Goal: Task Accomplishment & Management: Manage account settings

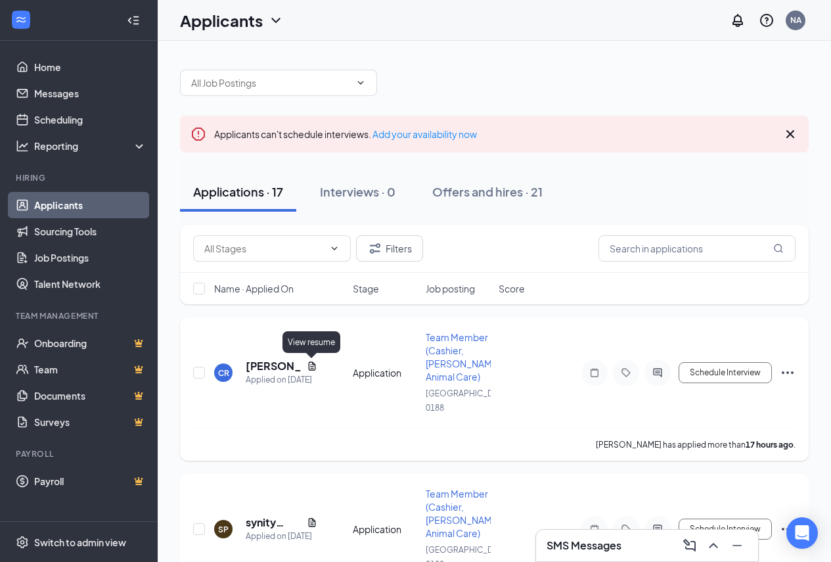
click at [311, 365] on icon "Document" at bounding box center [312, 366] width 11 height 11
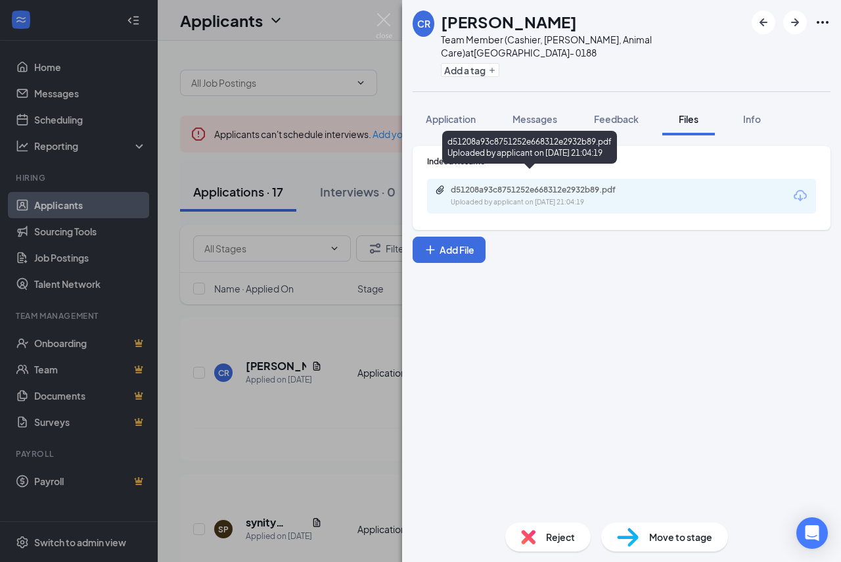
click at [489, 185] on div "d51208a93c8751252e668312e2932b89.pdf" at bounding box center [543, 190] width 184 height 11
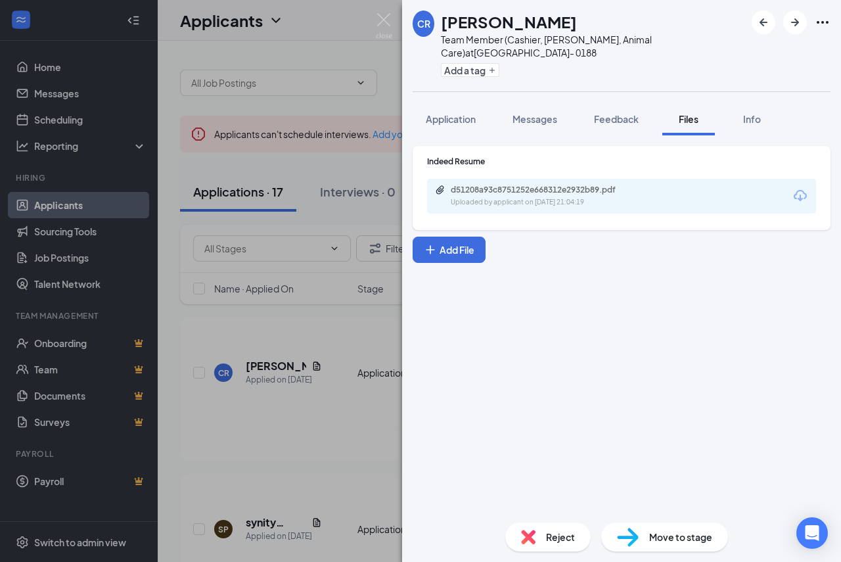
click at [524, 537] on img at bounding box center [528, 536] width 14 height 14
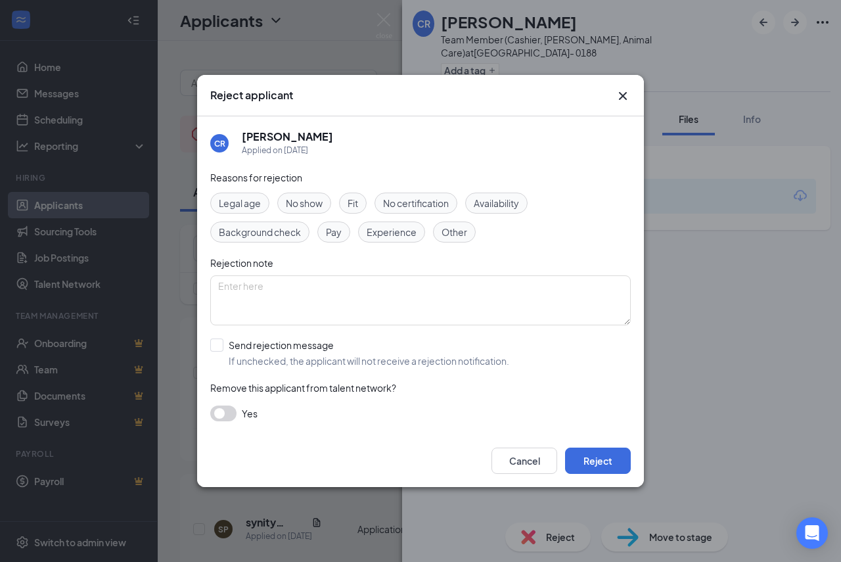
click at [221, 345] on input "Send rejection message If unchecked, the applicant will not receive a rejection…" at bounding box center [359, 352] width 299 height 29
checkbox input "true"
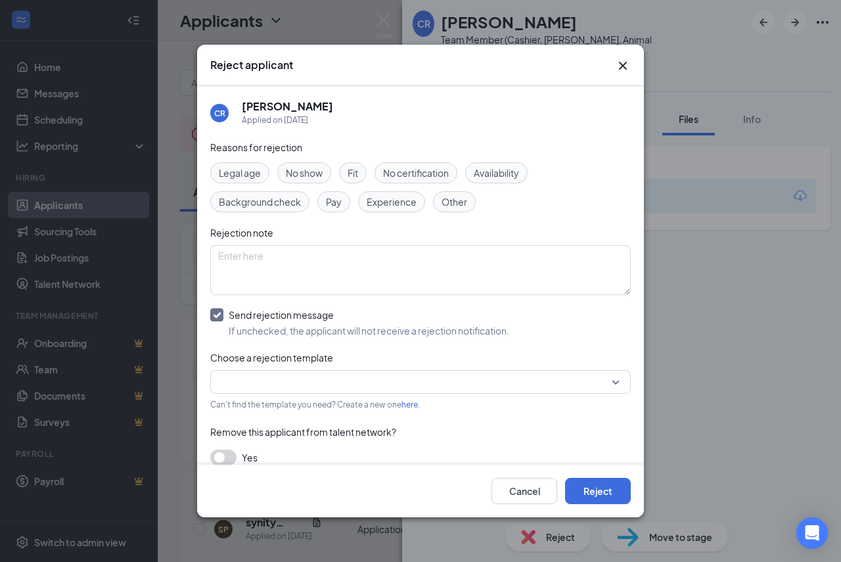
drag, startPoint x: 362, startPoint y: 172, endPoint x: 363, endPoint y: 205, distance: 32.9
click at [361, 172] on div "Fit" at bounding box center [353, 172] width 28 height 21
click at [623, 488] on button "Reject" at bounding box center [598, 491] width 66 height 26
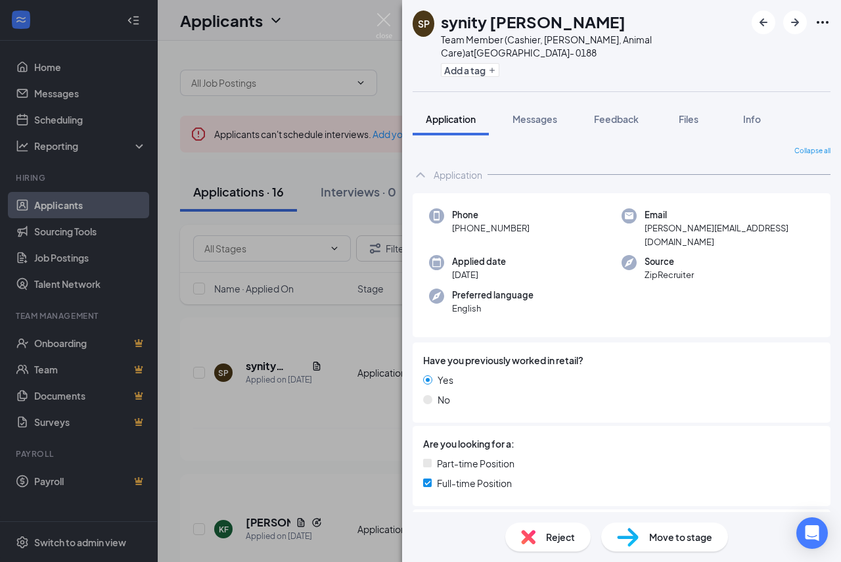
click at [285, 312] on div "SP synity [PERSON_NAME] Team Member (Cashier, [PERSON_NAME], Animal Care) at [G…" at bounding box center [420, 281] width 841 height 562
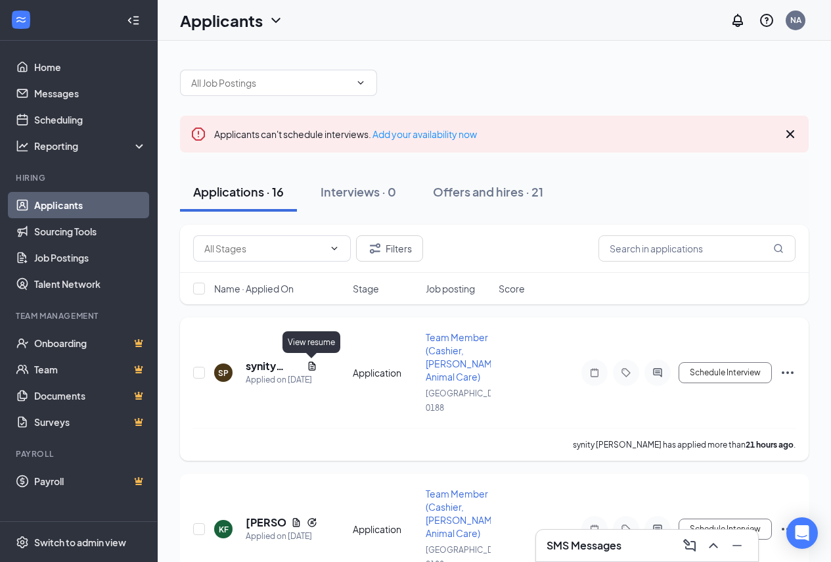
click at [314, 363] on icon "Document" at bounding box center [311, 365] width 7 height 9
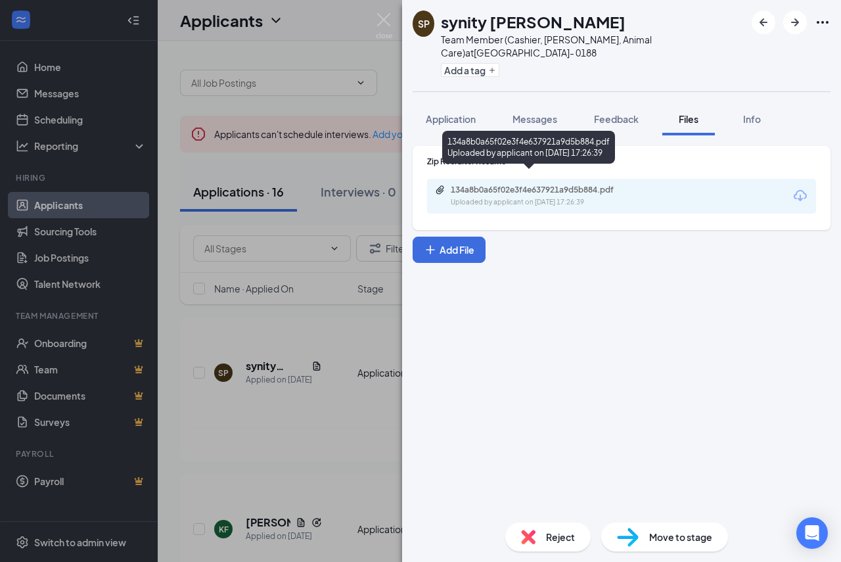
click at [502, 197] on div "Uploaded by applicant on [DATE] 17:26:39" at bounding box center [549, 202] width 197 height 11
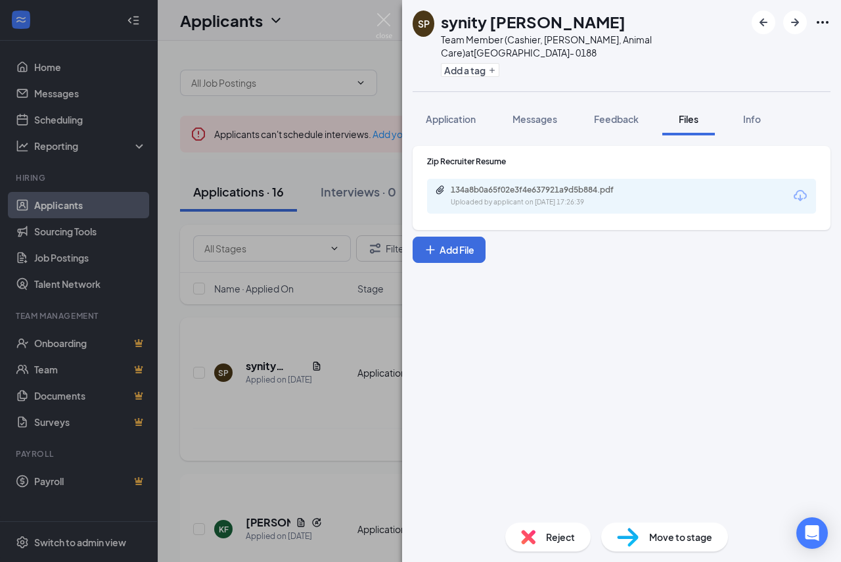
click at [267, 377] on div "SP synity [PERSON_NAME] Team Member (Cashier, [PERSON_NAME], Animal Care) at [G…" at bounding box center [420, 281] width 841 height 562
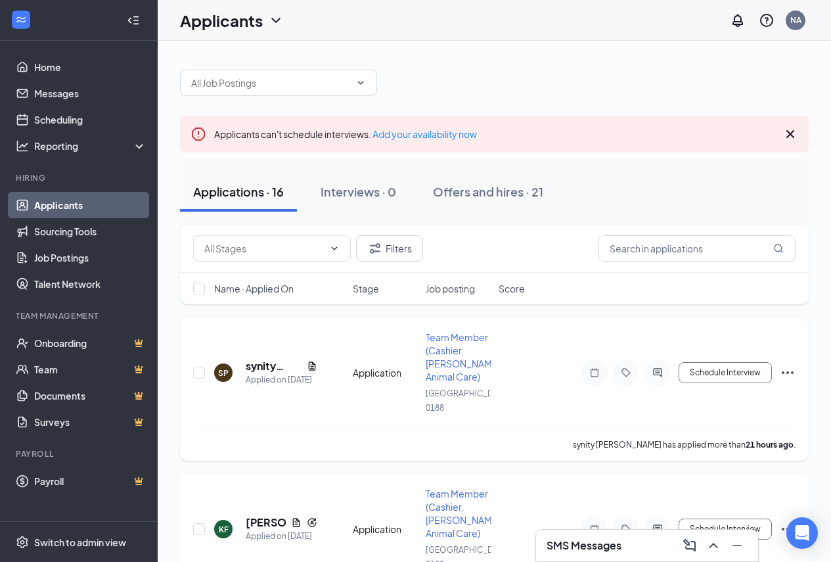
click at [206, 369] on div at bounding box center [199, 372] width 13 height 84
click at [195, 373] on input "checkbox" at bounding box center [199, 373] width 12 height 12
checkbox input "true"
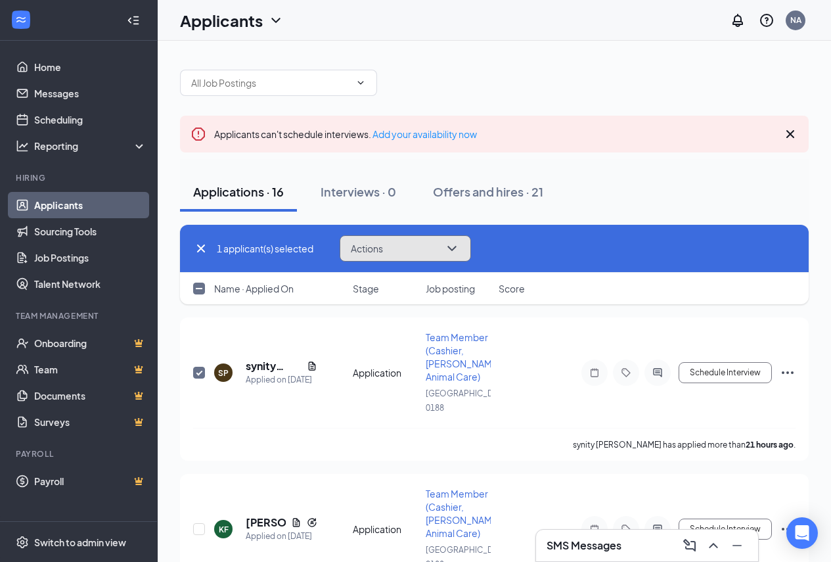
click at [380, 252] on span "Actions" at bounding box center [367, 248] width 32 height 9
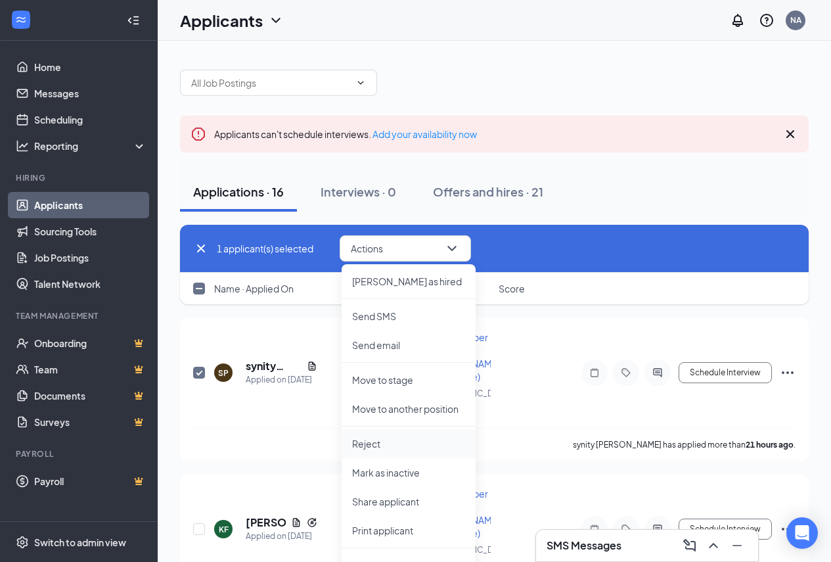
click at [395, 443] on p "Reject" at bounding box center [408, 443] width 113 height 13
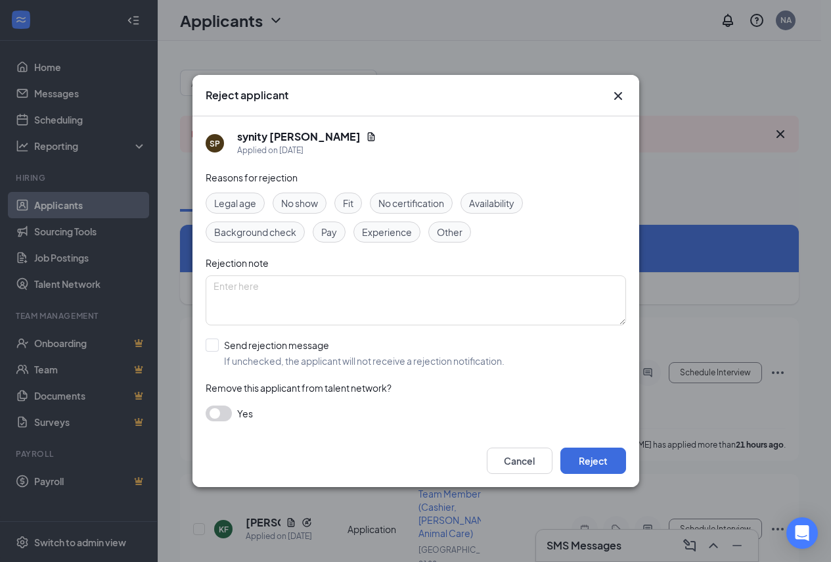
click at [348, 204] on span "Fit" at bounding box center [348, 203] width 11 height 14
click at [215, 344] on input "Send rejection message If unchecked, the applicant will not receive a rejection…" at bounding box center [355, 352] width 299 height 29
checkbox input "true"
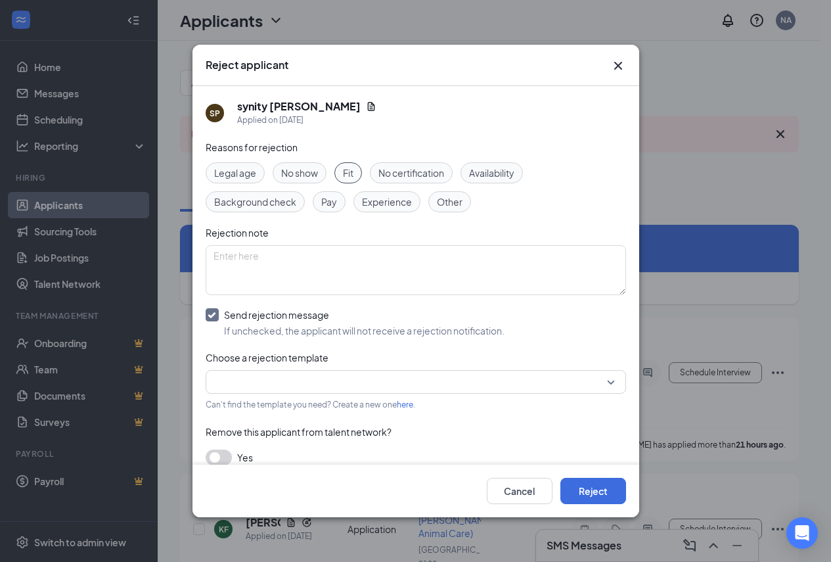
click at [482, 175] on span "Availability" at bounding box center [491, 173] width 45 height 14
click at [482, 168] on span "Availability" at bounding box center [491, 173] width 45 height 14
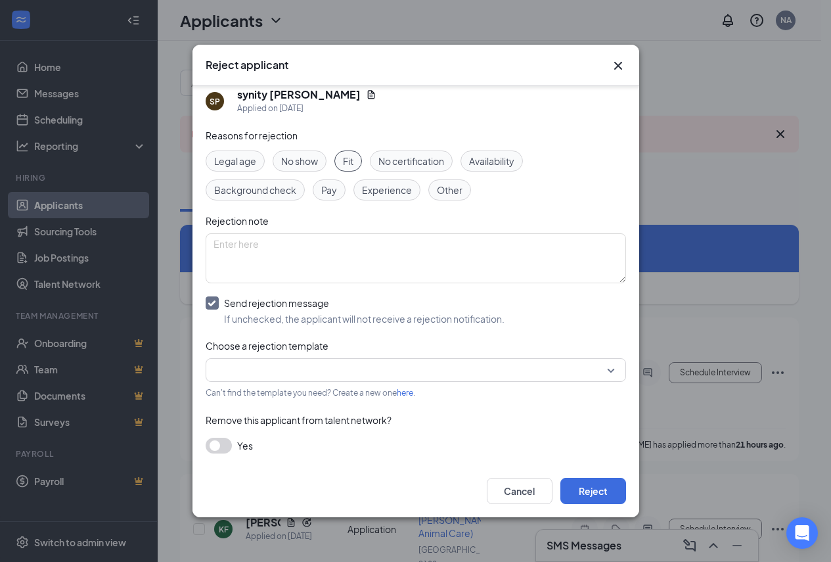
scroll to position [14, 0]
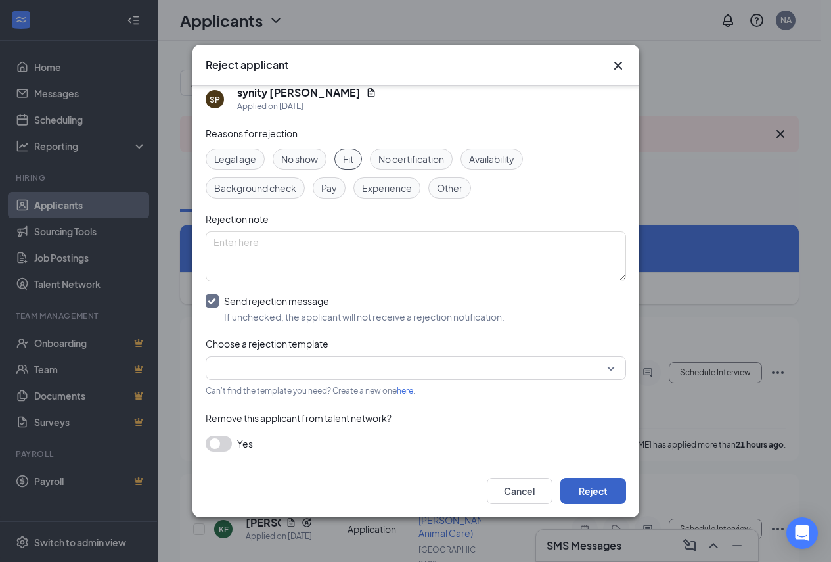
click at [581, 489] on button "Reject" at bounding box center [593, 491] width 66 height 26
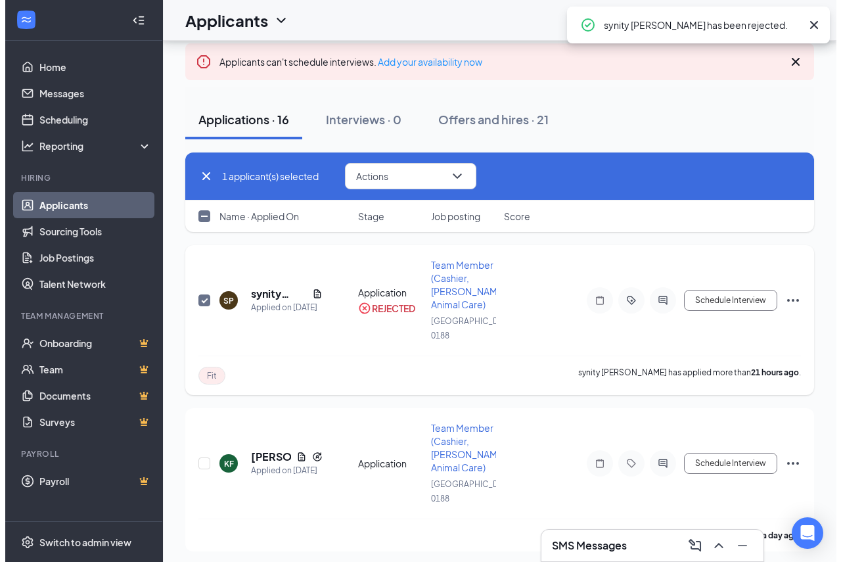
scroll to position [197, 0]
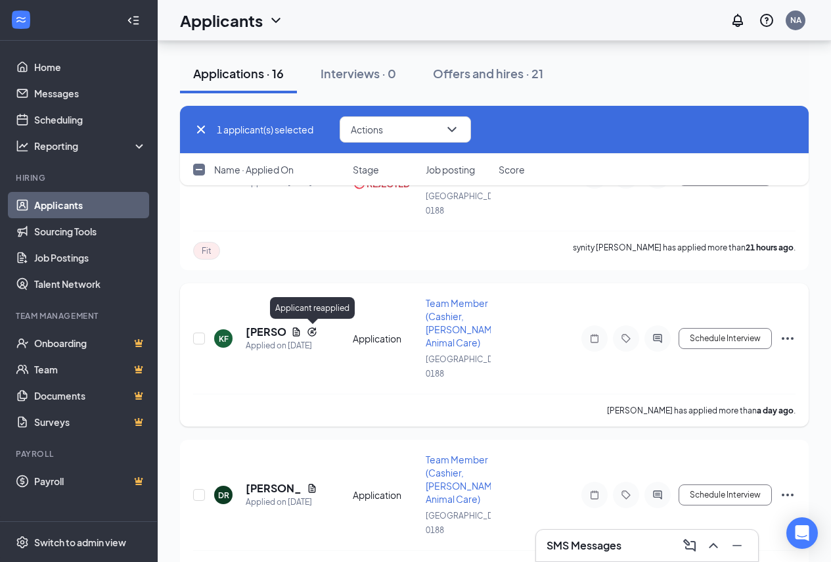
click at [314, 332] on icon "Reapply" at bounding box center [312, 331] width 11 height 11
click at [291, 332] on icon "Document" at bounding box center [296, 331] width 11 height 11
checkbox input "false"
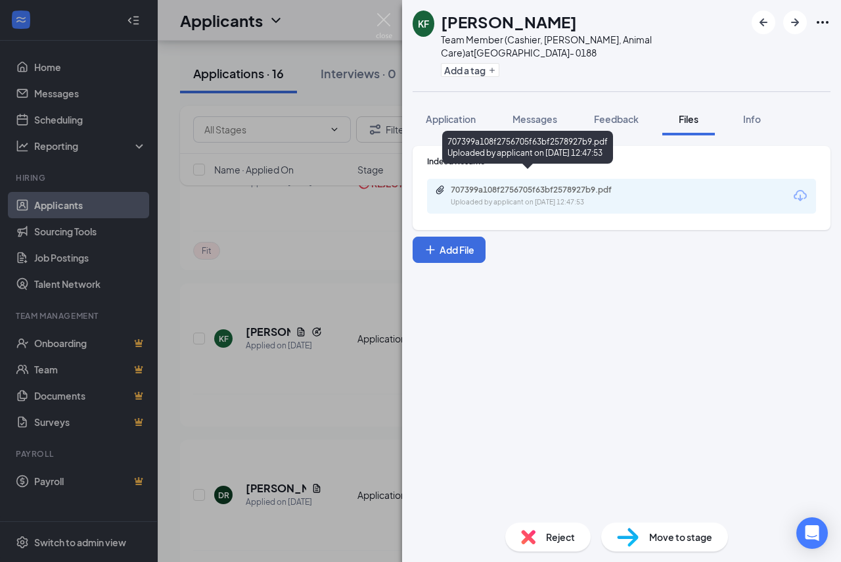
click at [488, 185] on div "707399a108f2756705f63bf2578927b9.pdf Uploaded by applicant on [DATE] 12:47:53" at bounding box center [541, 196] width 213 height 23
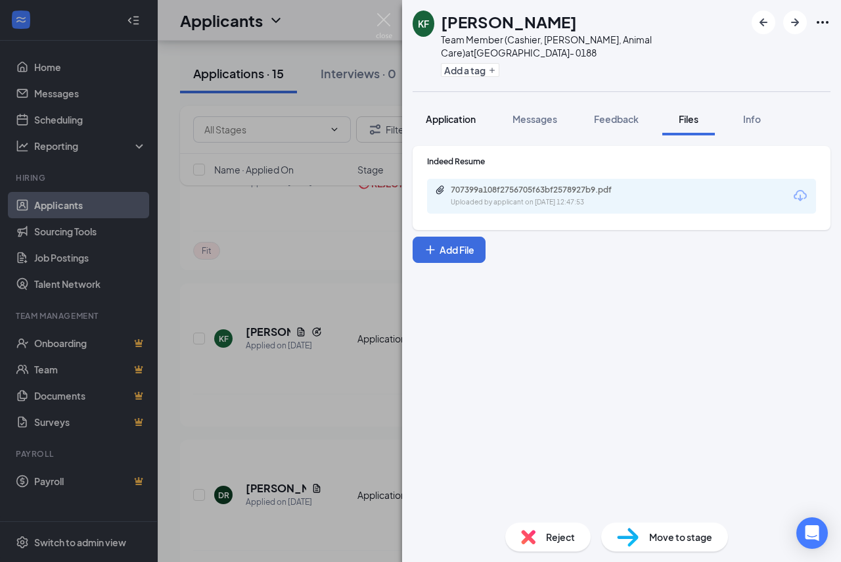
click at [445, 113] on span "Application" at bounding box center [451, 119] width 50 height 12
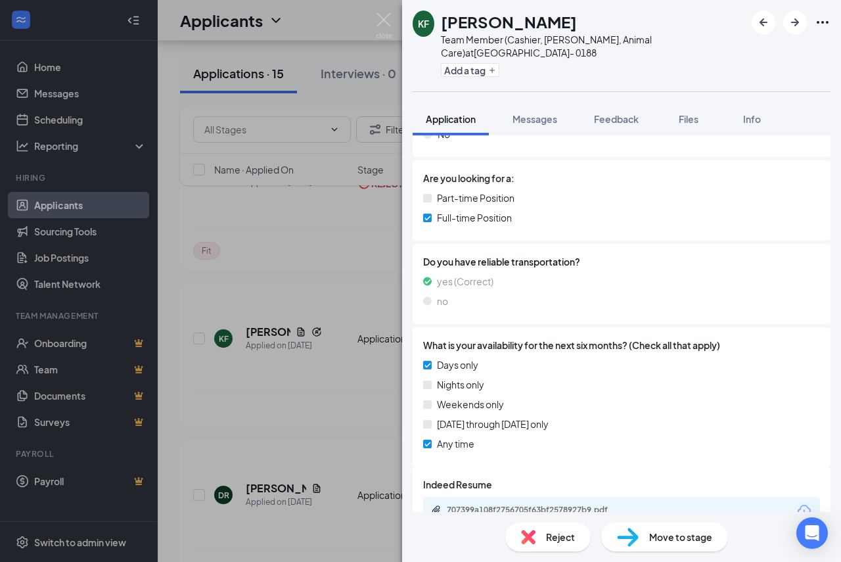
scroll to position [298, 0]
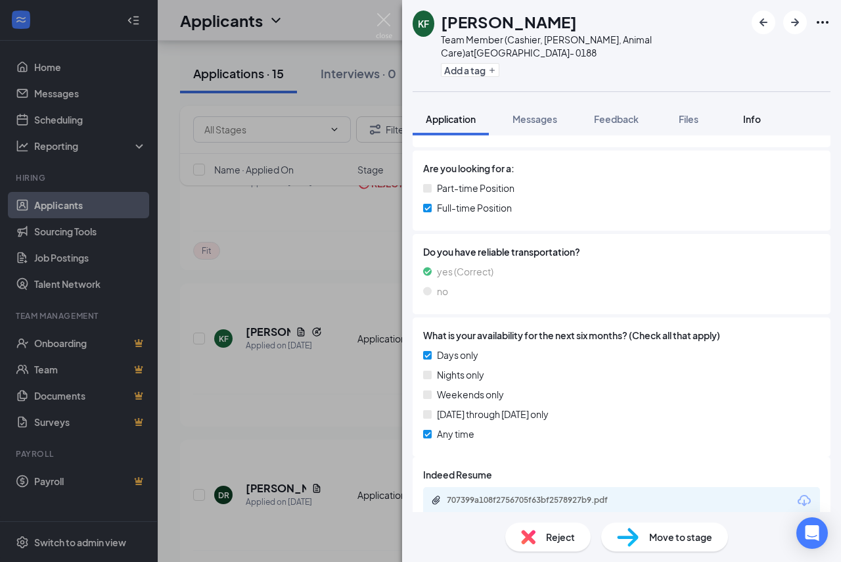
click at [746, 113] on span "Info" at bounding box center [752, 119] width 18 height 12
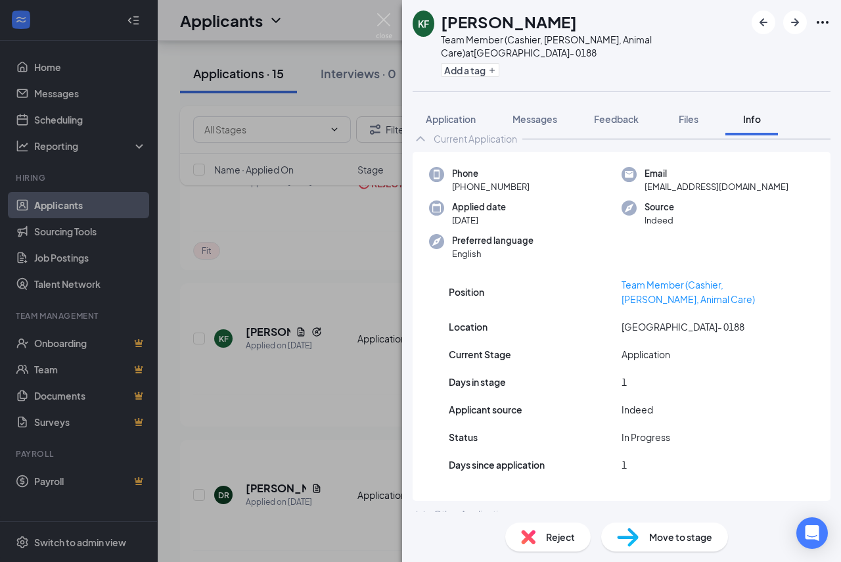
scroll to position [22, 0]
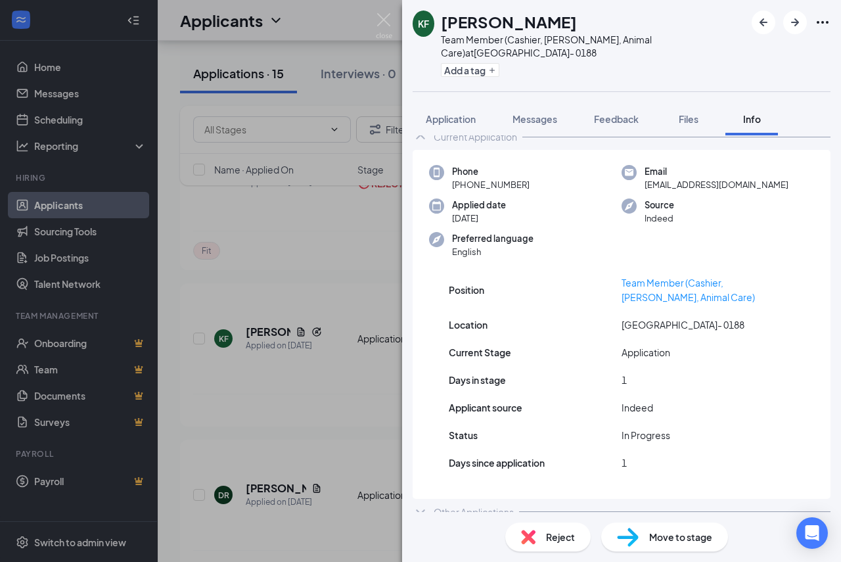
click at [466, 506] on div "Other Applications" at bounding box center [622, 512] width 418 height 26
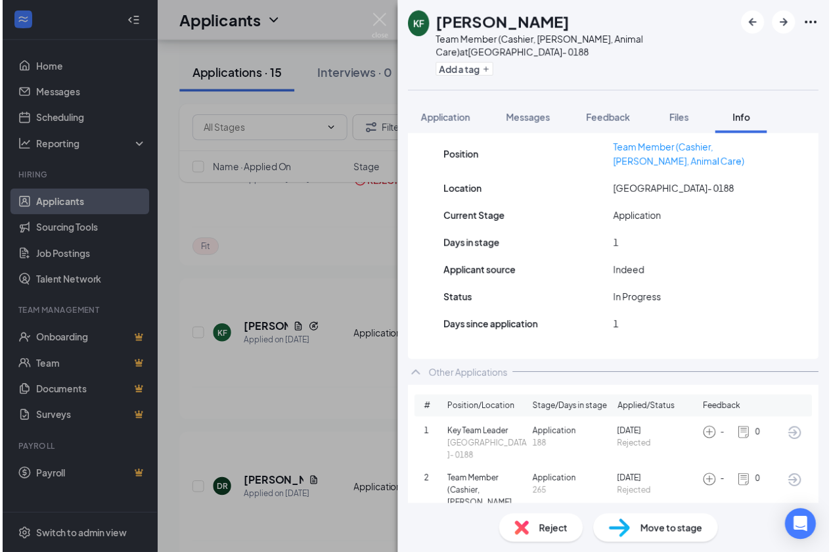
scroll to position [162, 0]
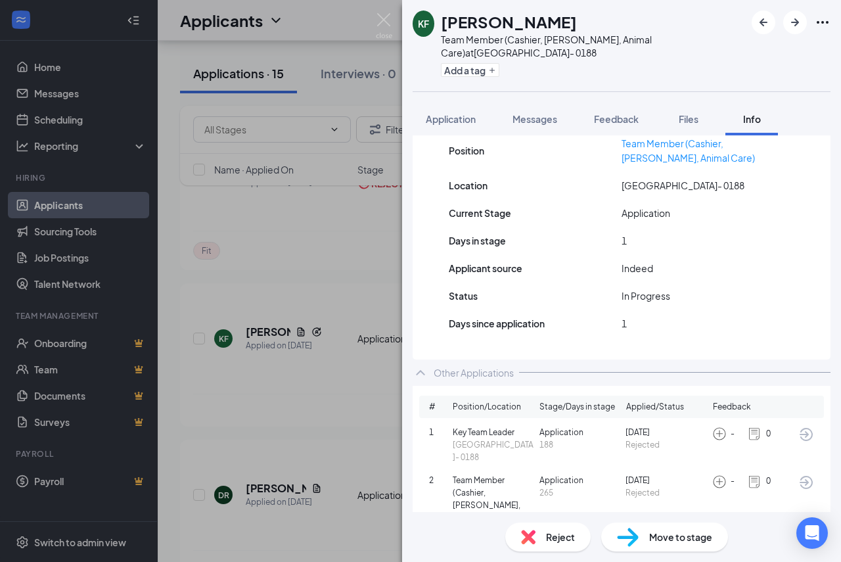
click at [295, 230] on div "KF [PERSON_NAME] Team Member (Cashier, [PERSON_NAME], Animal Care) at [GEOGRAPH…" at bounding box center [420, 281] width 841 height 562
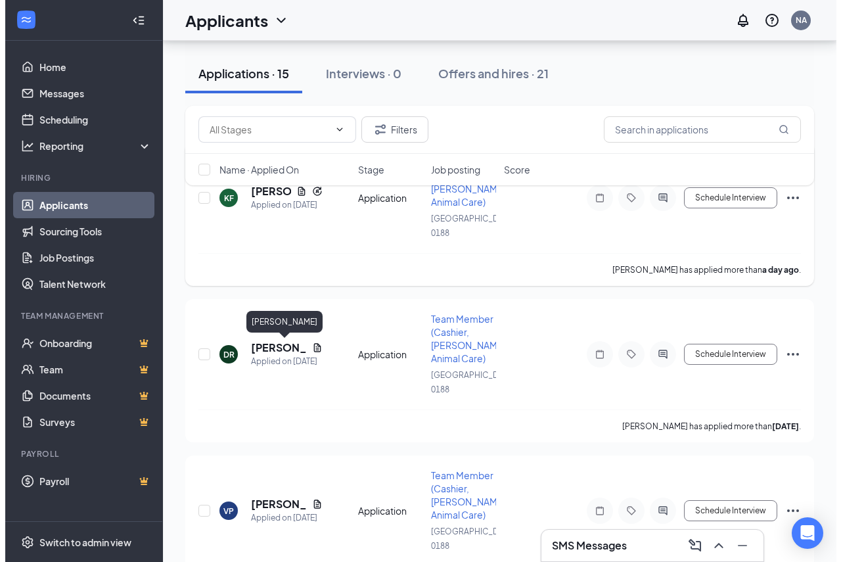
scroll to position [66, 0]
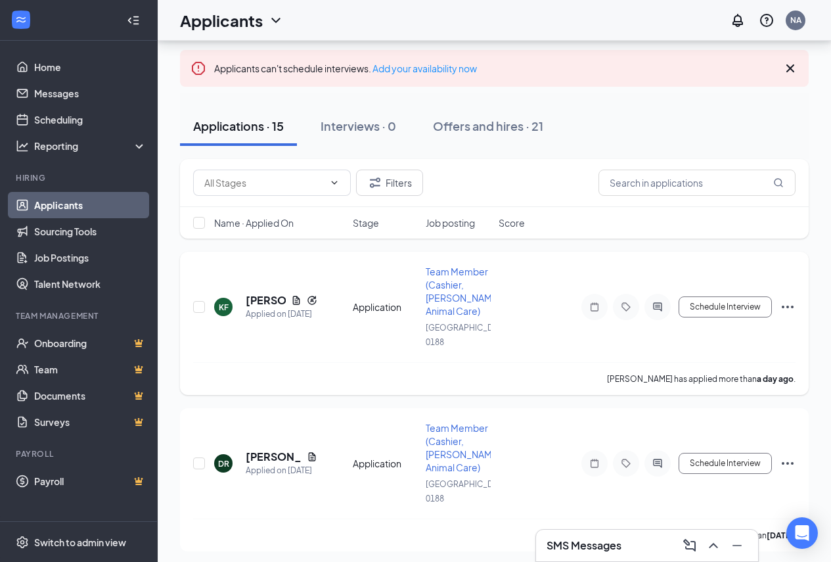
click at [287, 290] on div "KF [PERSON_NAME] Applied on [DATE] Application Team Member (Cashier, [PERSON_NA…" at bounding box center [494, 313] width 602 height 97
drag, startPoint x: 271, startPoint y: 298, endPoint x: 282, endPoint y: 290, distance: 13.1
click at [269, 298] on h5 "[PERSON_NAME]" at bounding box center [266, 300] width 40 height 14
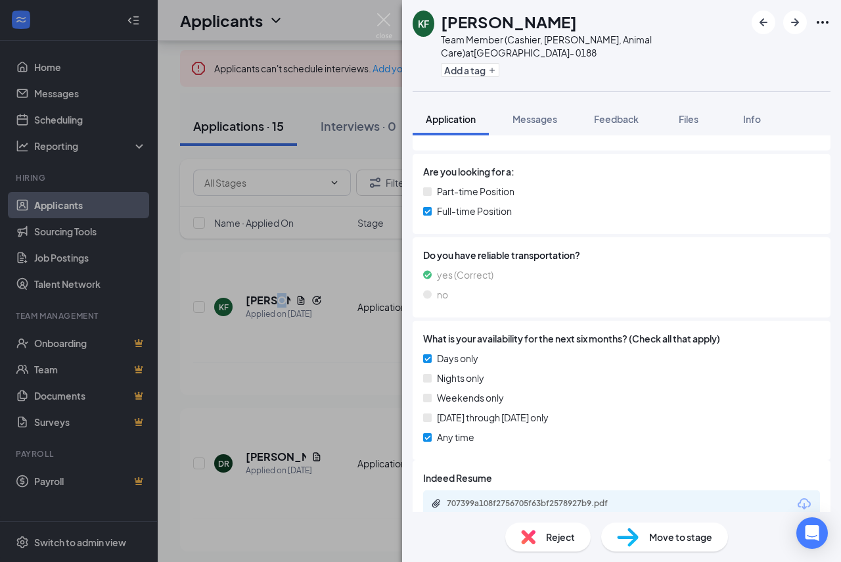
scroll to position [304, 0]
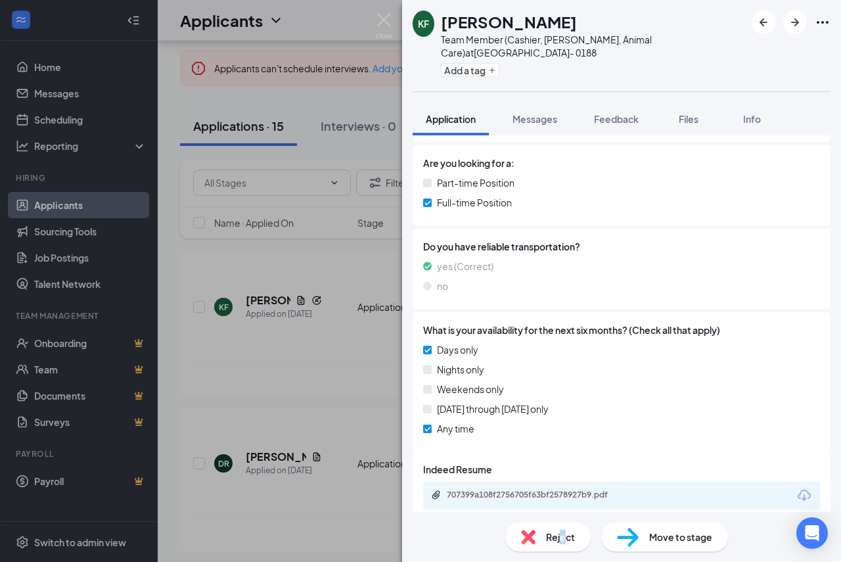
click at [561, 541] on span "Reject" at bounding box center [560, 536] width 29 height 14
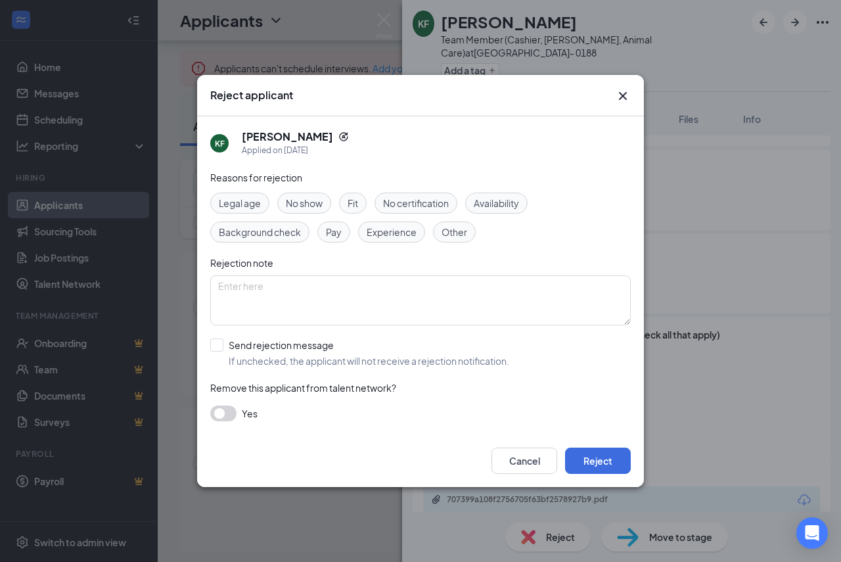
click at [492, 208] on span "Availability" at bounding box center [496, 203] width 45 height 14
click at [353, 206] on span "Fit" at bounding box center [353, 203] width 11 height 14
click at [454, 238] on span "Other" at bounding box center [454, 232] width 26 height 14
click at [218, 348] on input "Send rejection message If unchecked, the applicant will not receive a rejection…" at bounding box center [359, 352] width 299 height 29
checkbox input "true"
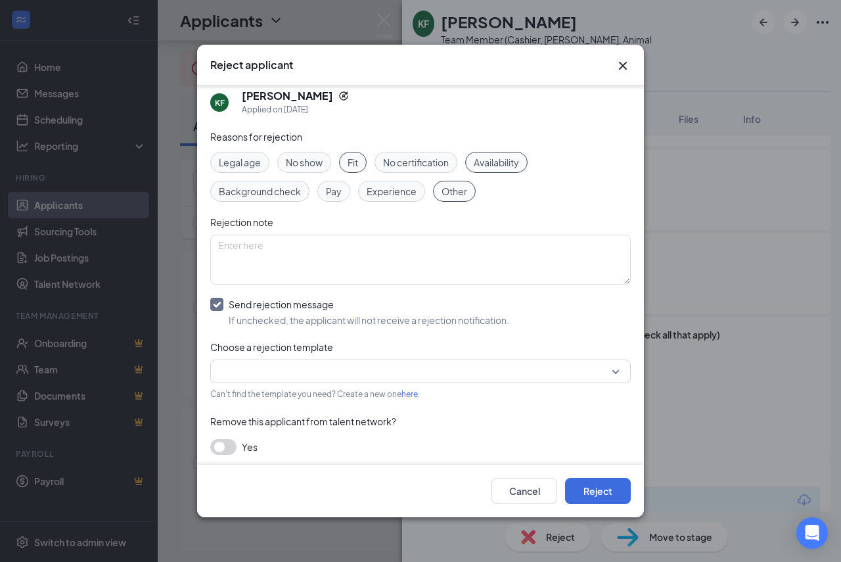
scroll to position [14, 0]
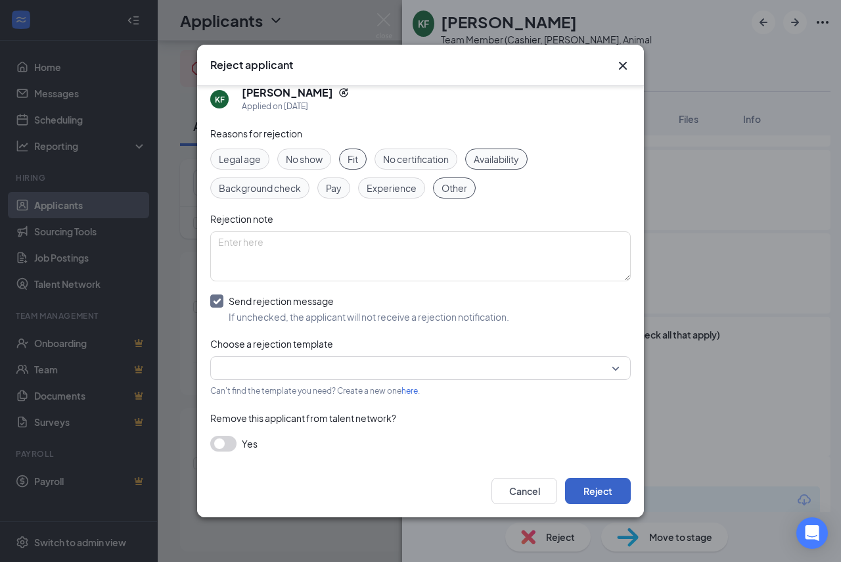
click at [584, 493] on button "Reject" at bounding box center [598, 491] width 66 height 26
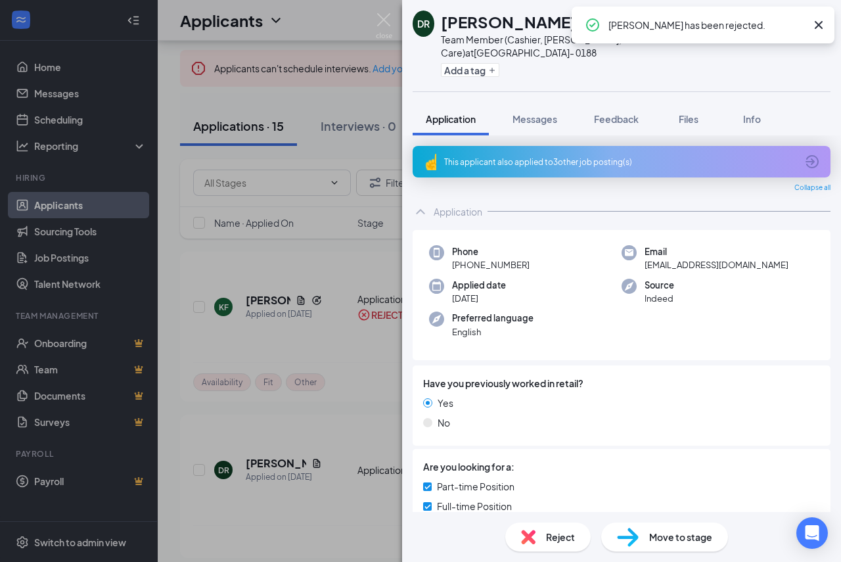
click at [273, 413] on div "[PERSON_NAME] Team Member (Cashier, [PERSON_NAME], Animal Care) at [GEOGRAPHIC_…" at bounding box center [420, 281] width 841 height 562
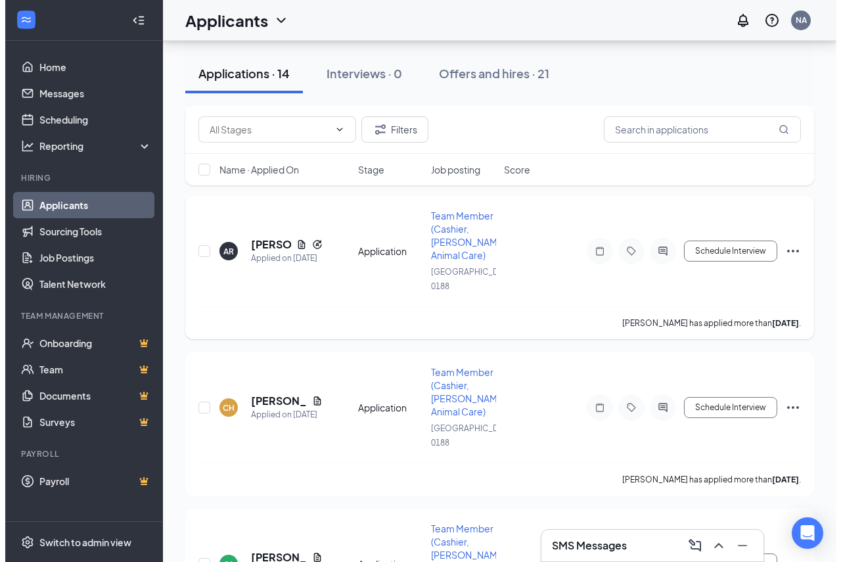
scroll to position [1708, 0]
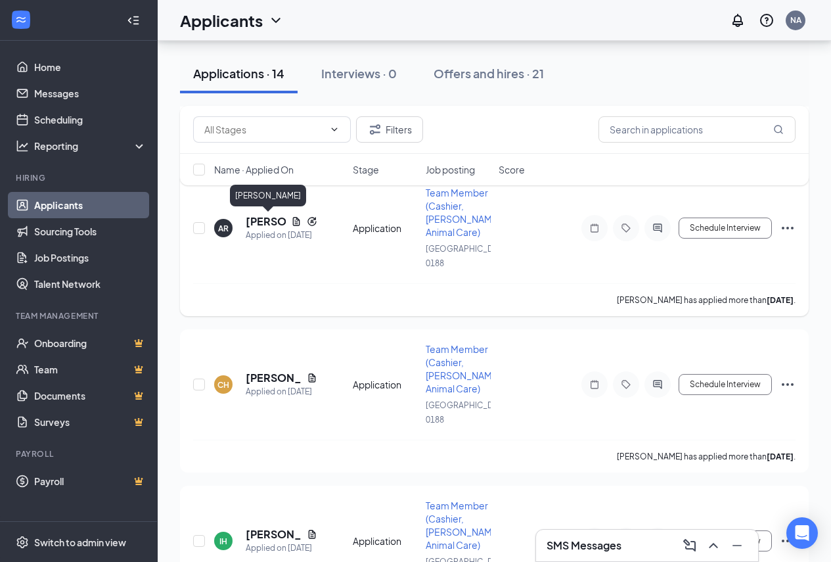
click at [274, 212] on div "AR [PERSON_NAME] Applied on [DATE] Application Team Member (Cashier, [PERSON_NA…" at bounding box center [494, 234] width 602 height 97
click at [262, 216] on h5 "[PERSON_NAME]" at bounding box center [266, 221] width 40 height 14
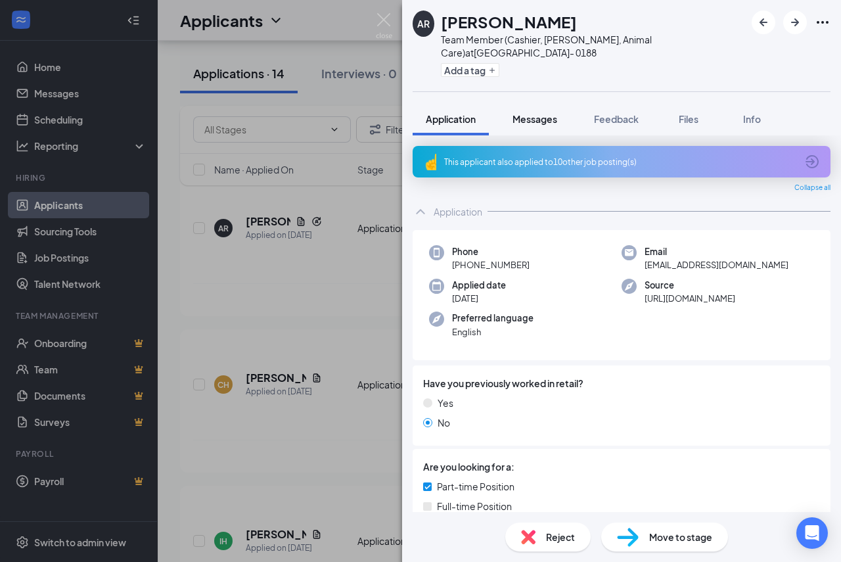
click at [528, 113] on span "Messages" at bounding box center [534, 119] width 45 height 12
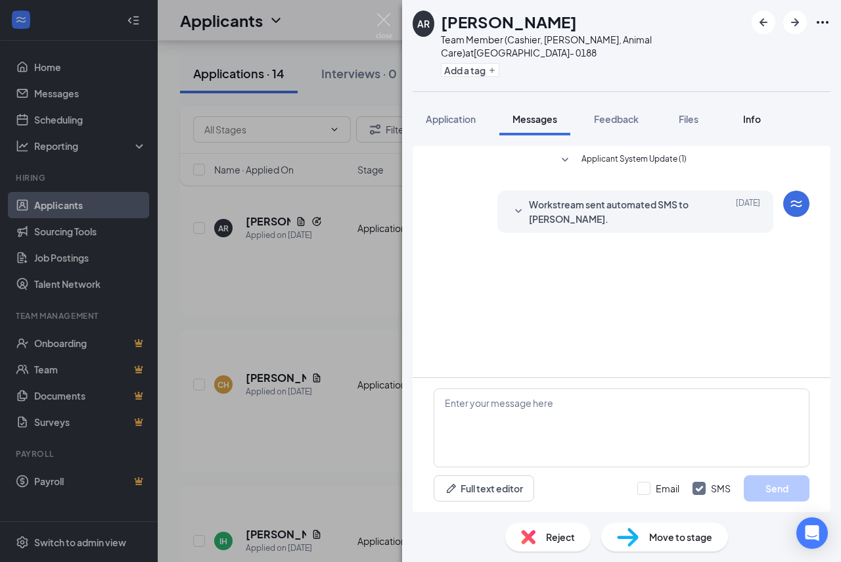
click at [759, 112] on div "Info" at bounding box center [751, 118] width 26 height 13
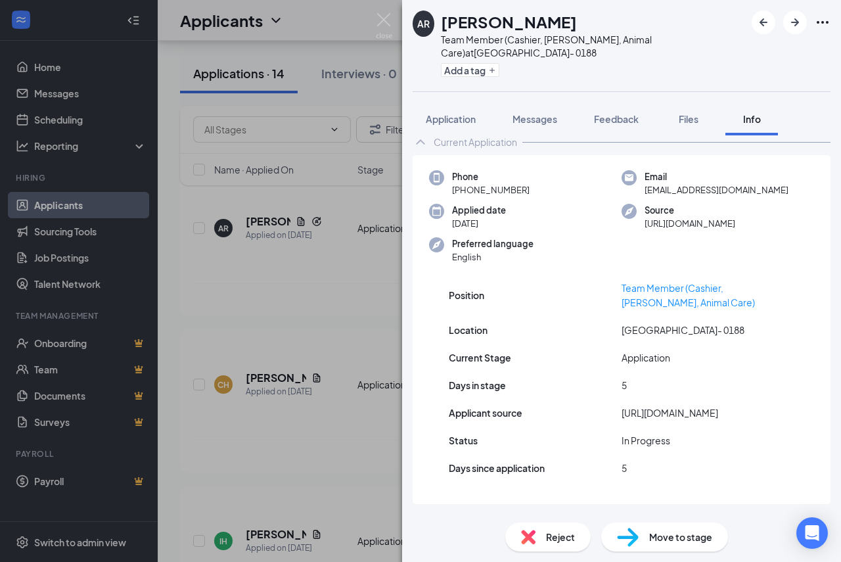
scroll to position [22, 0]
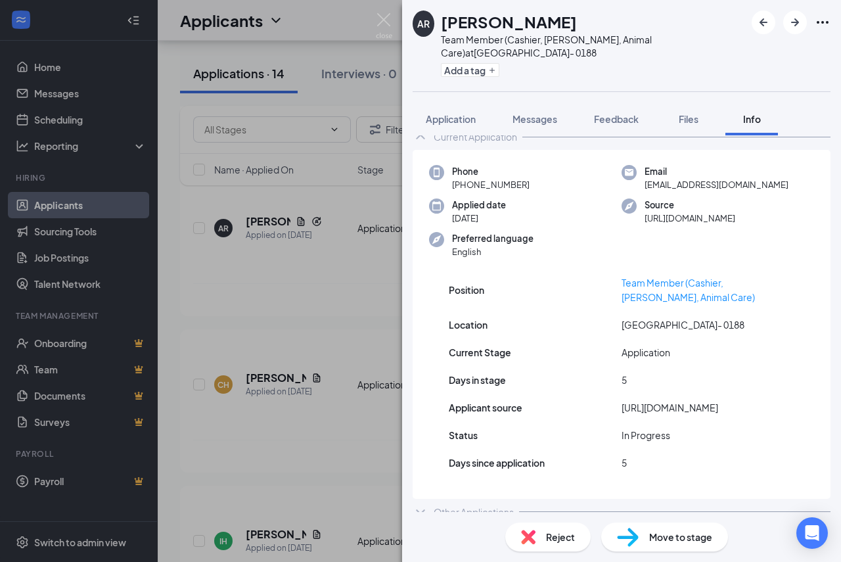
click at [451, 505] on div "Other Applications" at bounding box center [474, 511] width 80 height 13
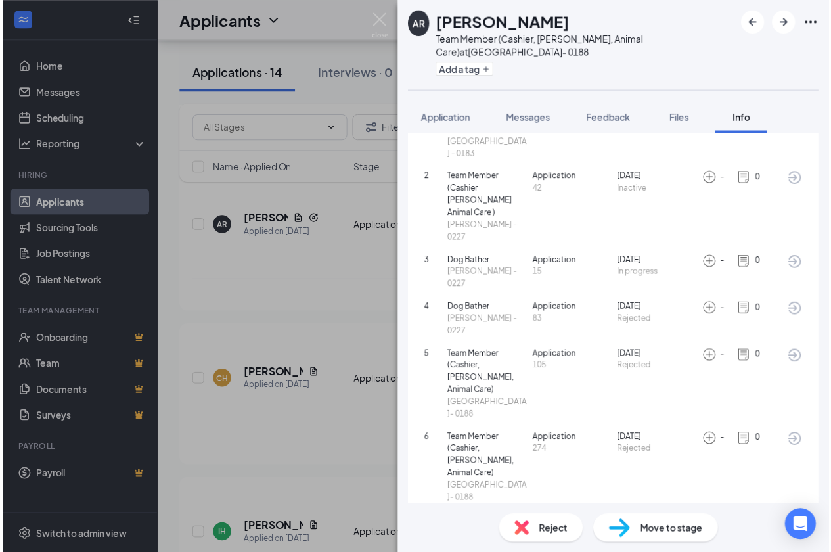
scroll to position [303, 0]
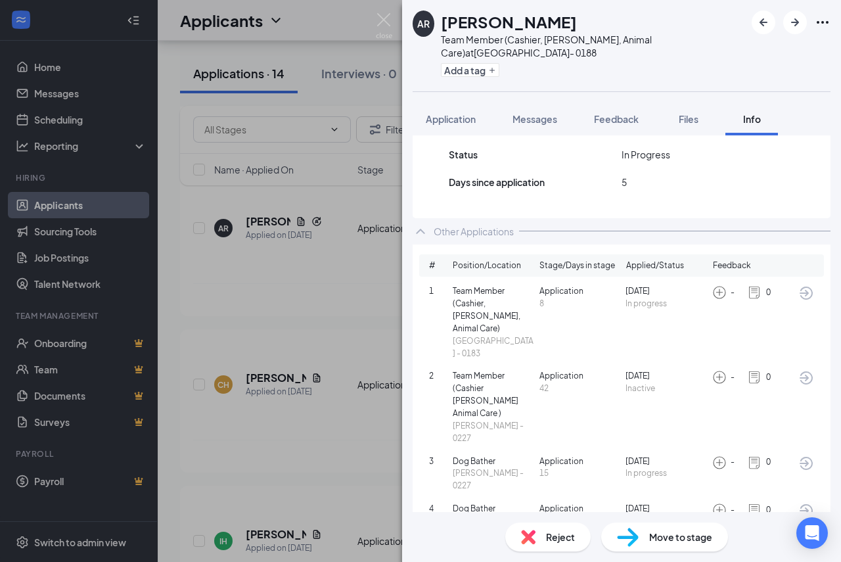
click at [555, 541] on span "Reject" at bounding box center [560, 536] width 29 height 14
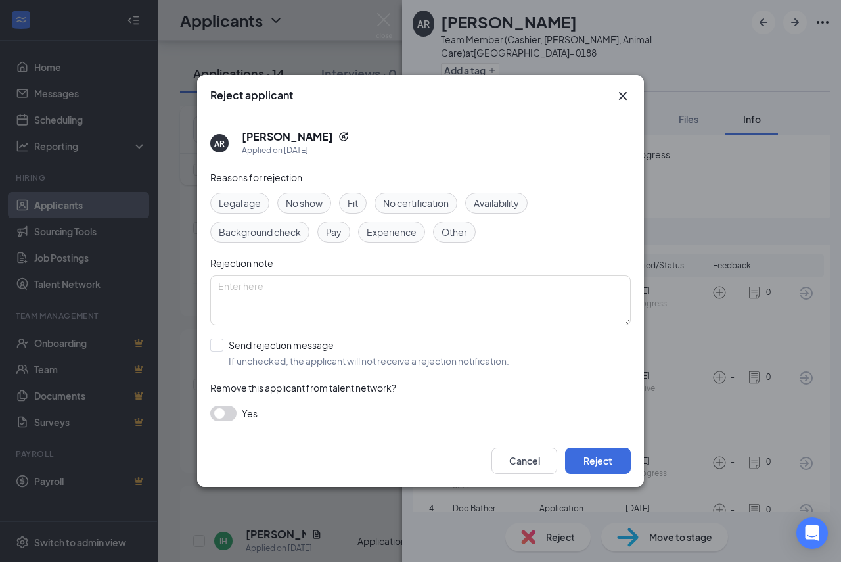
click at [495, 210] on span "Availability" at bounding box center [496, 203] width 45 height 14
click at [484, 199] on span "Availability" at bounding box center [496, 203] width 45 height 14
click at [626, 95] on icon "Cross" at bounding box center [623, 96] width 16 height 16
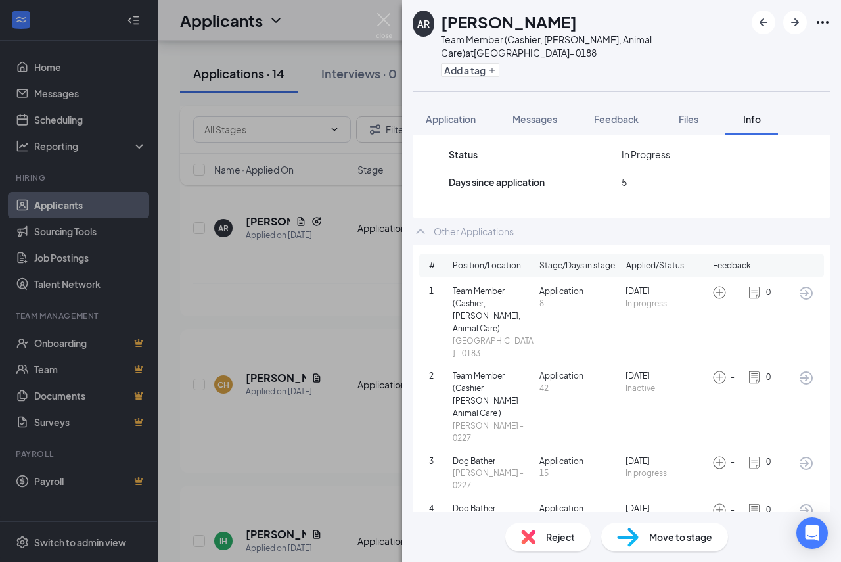
click at [340, 298] on div "AR [PERSON_NAME] Team Member (Cashier, [PERSON_NAME], Animal Care) at [GEOGRAPH…" at bounding box center [420, 281] width 841 height 562
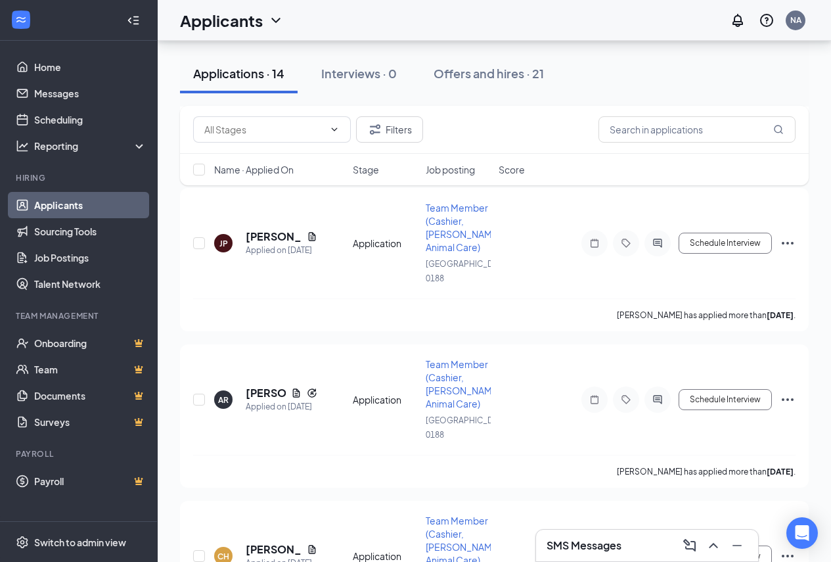
scroll to position [1708, 0]
